Goal: Information Seeking & Learning: Understand process/instructions

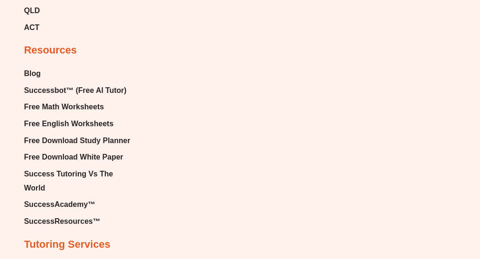
scroll to position [3010, 0]
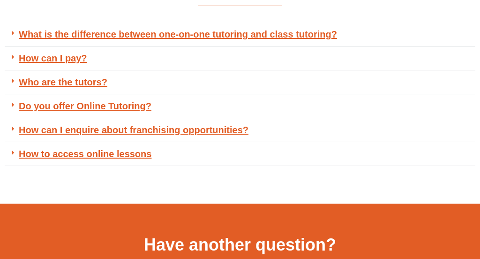
scroll to position [245, 0]
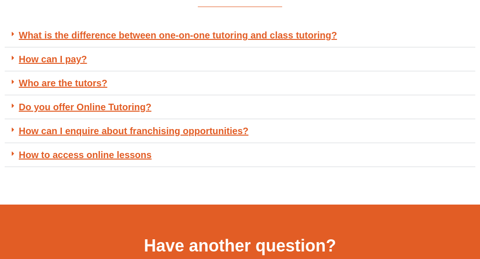
click at [86, 42] on div "What is the difference between one-on-one tutoring and class tutoring?" at bounding box center [240, 35] width 470 height 24
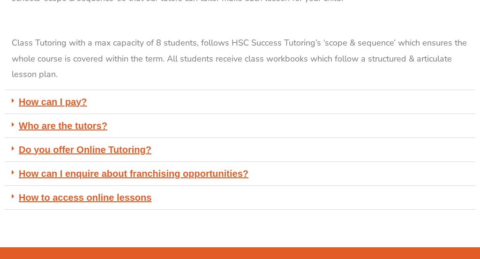
scroll to position [326, 0]
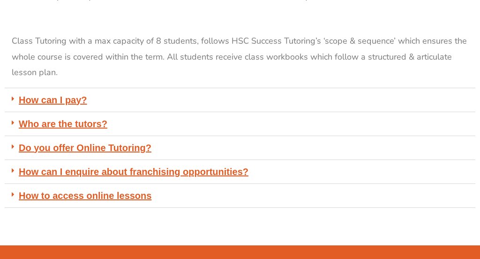
click at [170, 151] on div "Do you offer Online Tutoring?" at bounding box center [240, 148] width 470 height 24
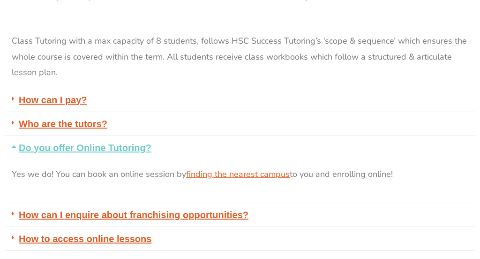
click at [170, 151] on div "Do you offer Online Tutoring?" at bounding box center [240, 147] width 470 height 23
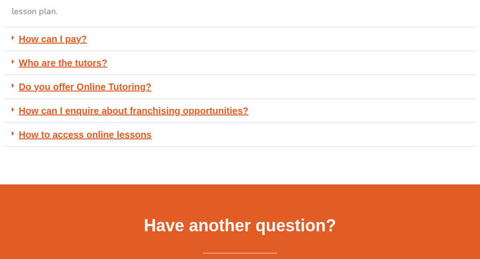
scroll to position [389, 0]
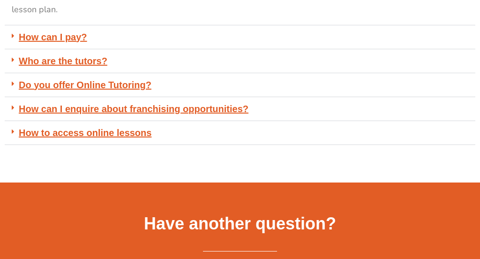
click at [272, 106] on div "How can I enquire about franchising opportunities?" at bounding box center [240, 109] width 470 height 24
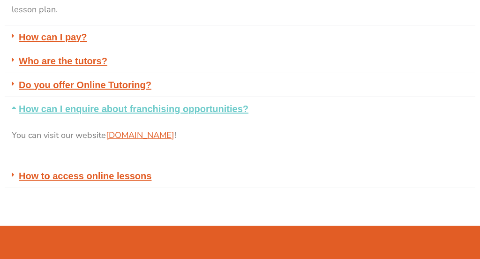
click at [272, 106] on div "How can I enquire about franchising opportunities?" at bounding box center [240, 108] width 470 height 23
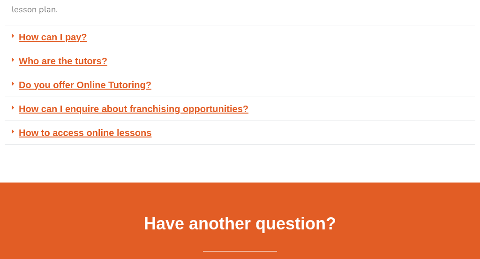
click at [251, 137] on div "How to access online lessons" at bounding box center [240, 133] width 470 height 24
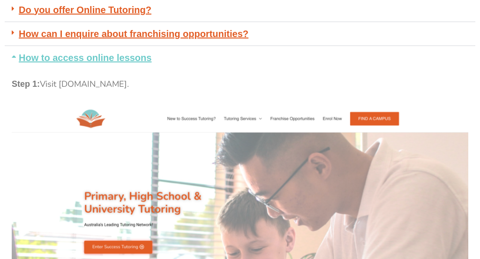
scroll to position [460, 0]
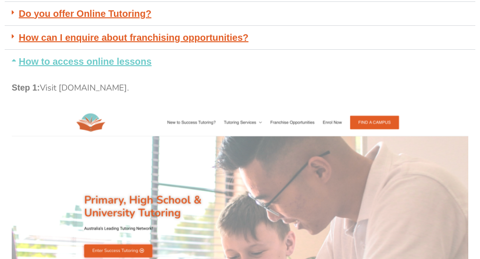
click at [237, 84] on p "Step 1: Visit www.successtutoring.com.au." at bounding box center [240, 87] width 456 height 15
click at [239, 66] on div "How to access online lessons" at bounding box center [240, 61] width 470 height 23
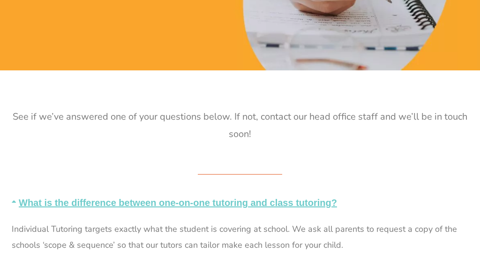
scroll to position [0, 0]
